Goal: Navigation & Orientation: Find specific page/section

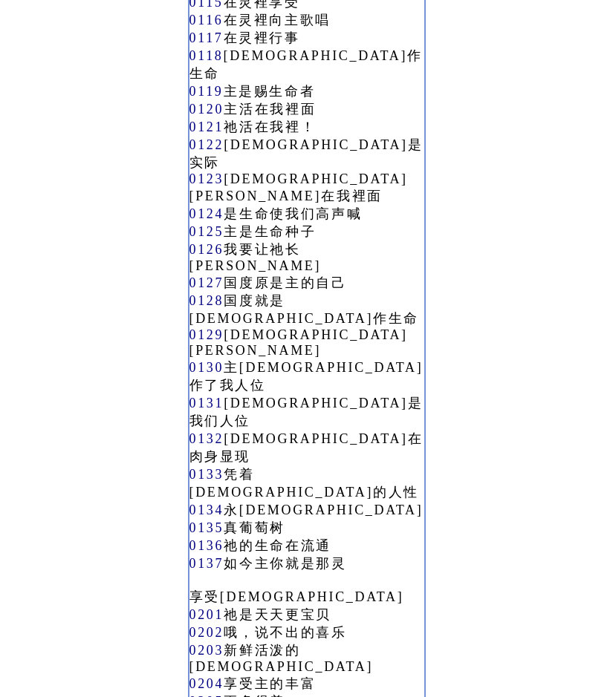
scroll to position [1188, 0]
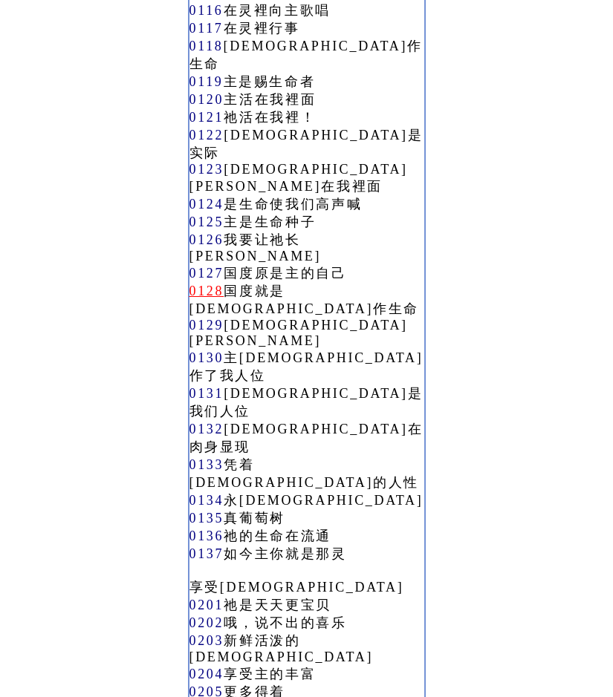
click at [189, 284] on link "0128" at bounding box center [206, 291] width 35 height 15
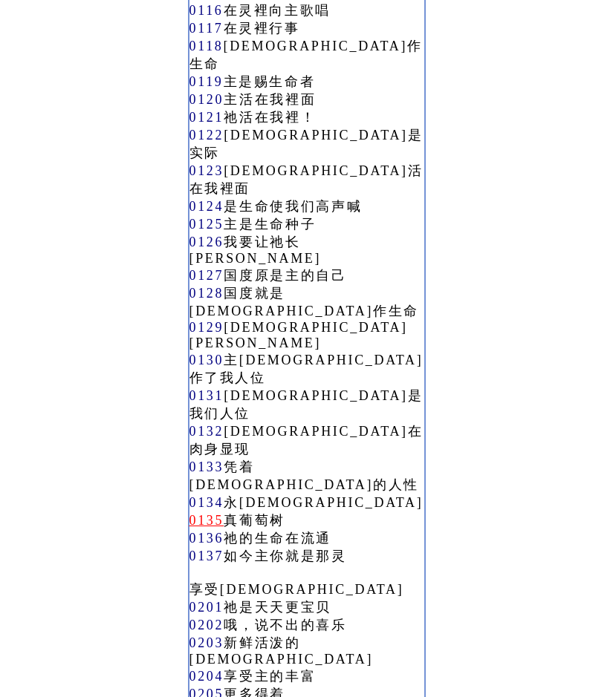
scroll to position [1188, 0]
click at [189, 513] on link "0135" at bounding box center [206, 520] width 35 height 15
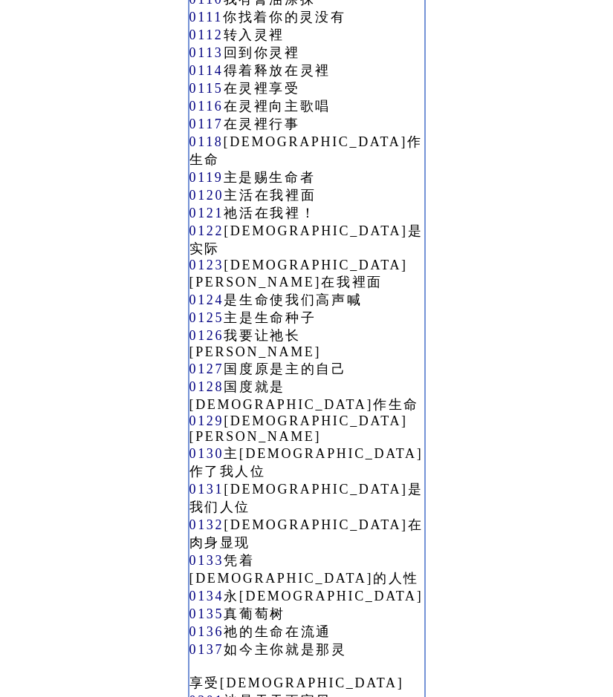
scroll to position [891, 0]
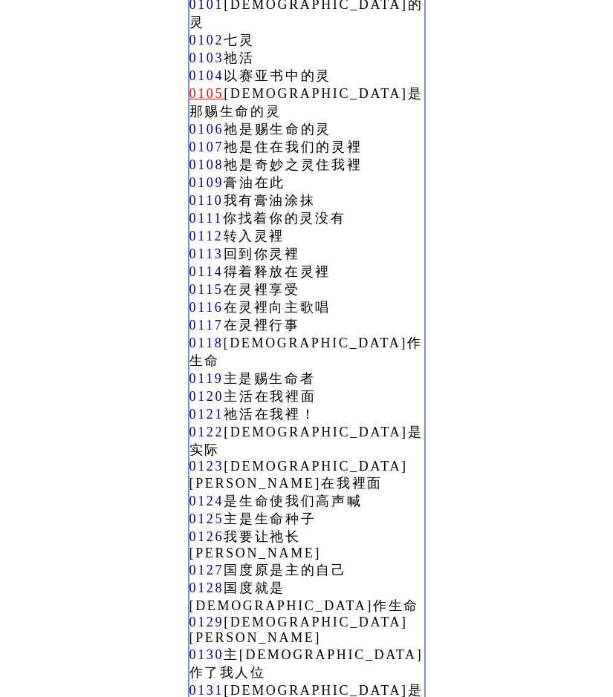
click at [189, 101] on link "0105" at bounding box center [206, 93] width 35 height 15
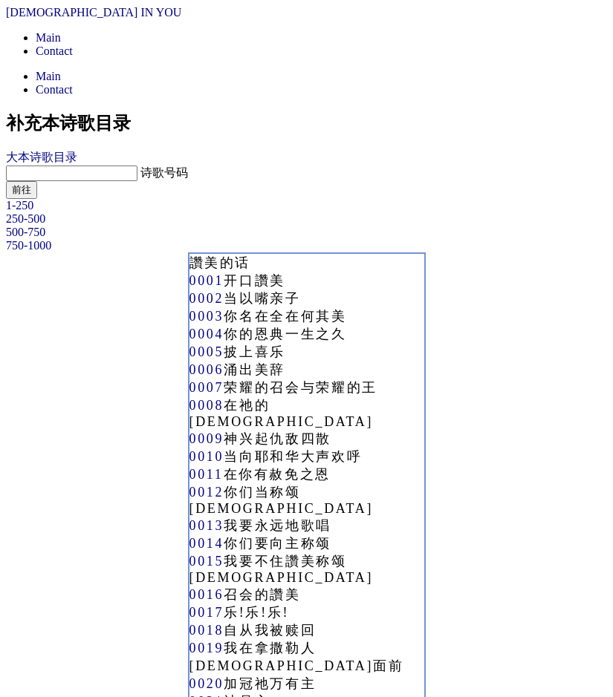
scroll to position [891, 0]
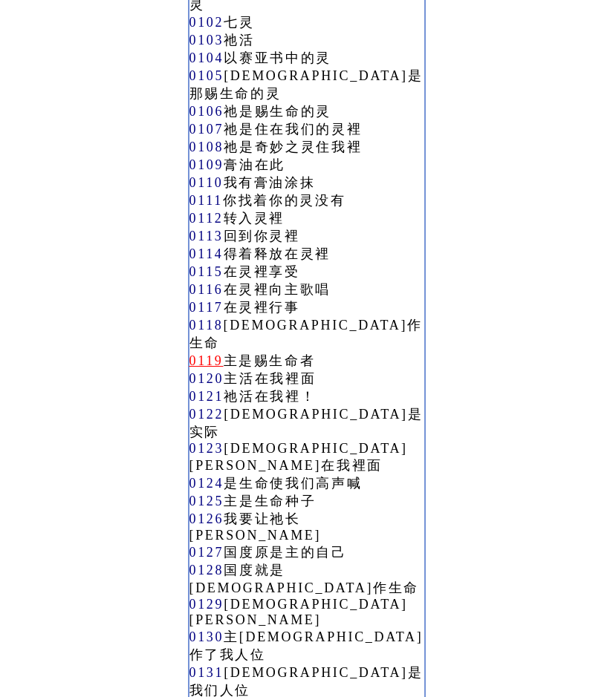
click at [189, 368] on link "0119" at bounding box center [206, 360] width 34 height 15
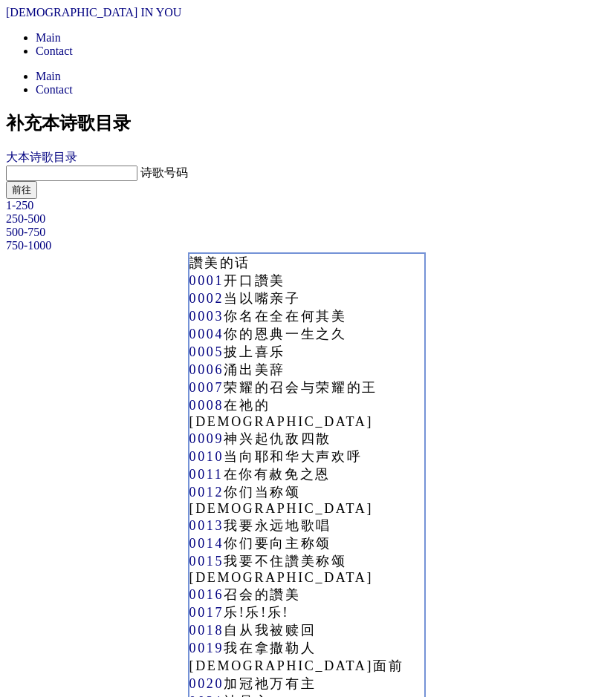
scroll to position [891, 0]
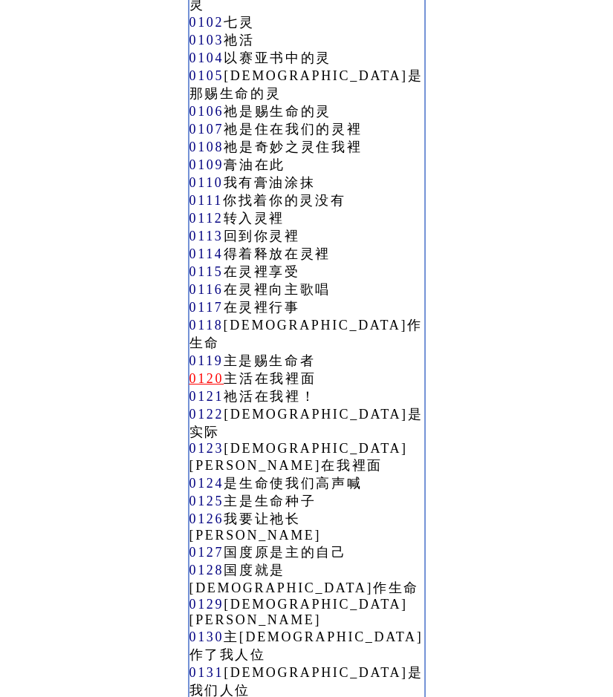
click at [189, 386] on link "0120" at bounding box center [206, 378] width 35 height 15
